Goal: Task Accomplishment & Management: Manage account settings

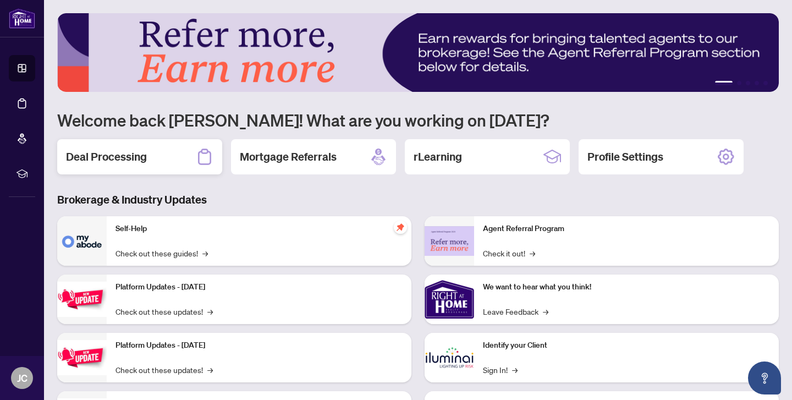
click at [108, 162] on h2 "Deal Processing" at bounding box center [106, 156] width 81 height 15
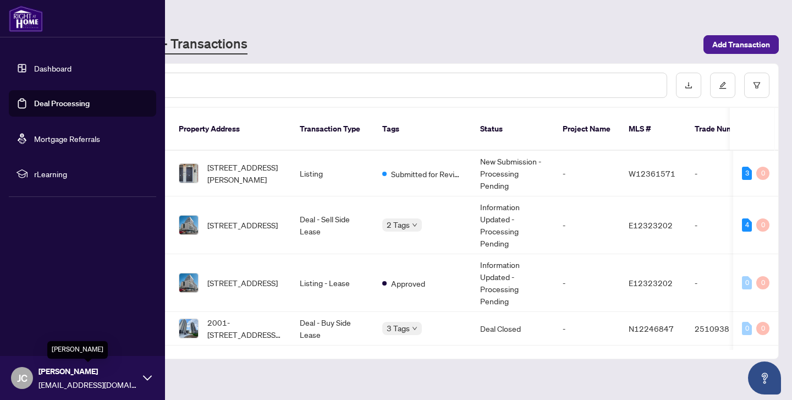
click at [43, 368] on span "[PERSON_NAME]" at bounding box center [88, 371] width 99 height 12
click at [39, 313] on span "Logout" at bounding box center [44, 313] width 25 height 18
